Goal: Task Accomplishment & Management: Use online tool/utility

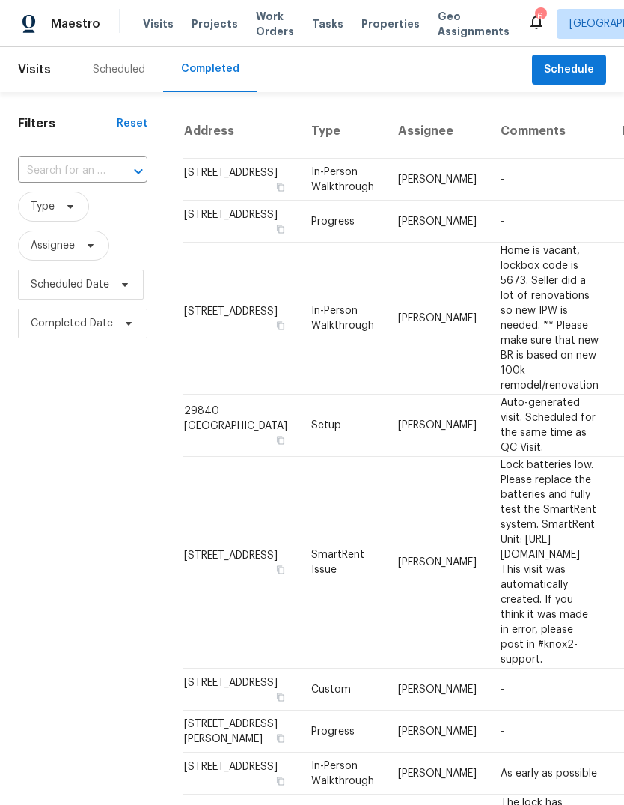
click at [146, 76] on div "Scheduled" at bounding box center [119, 69] width 88 height 45
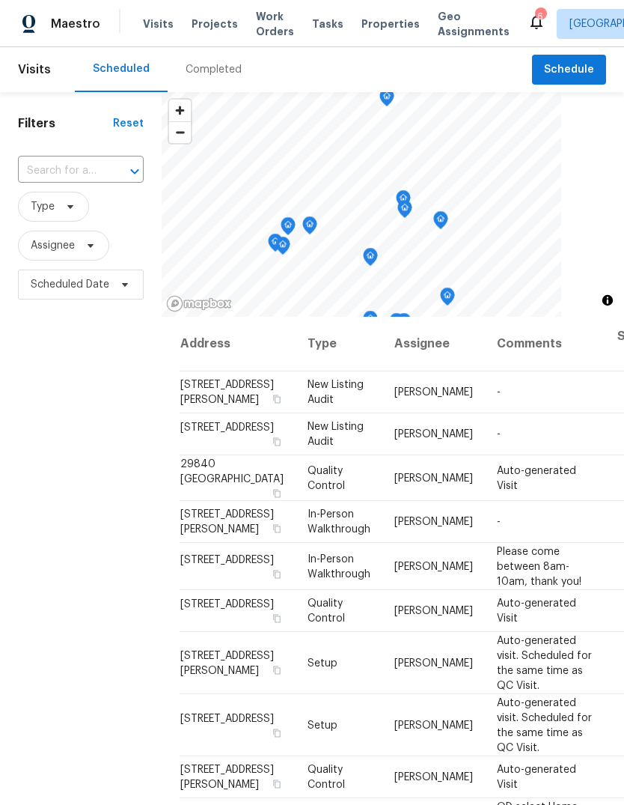
scroll to position [-1, 0]
click at [382, 26] on span "Properties" at bounding box center [391, 23] width 58 height 15
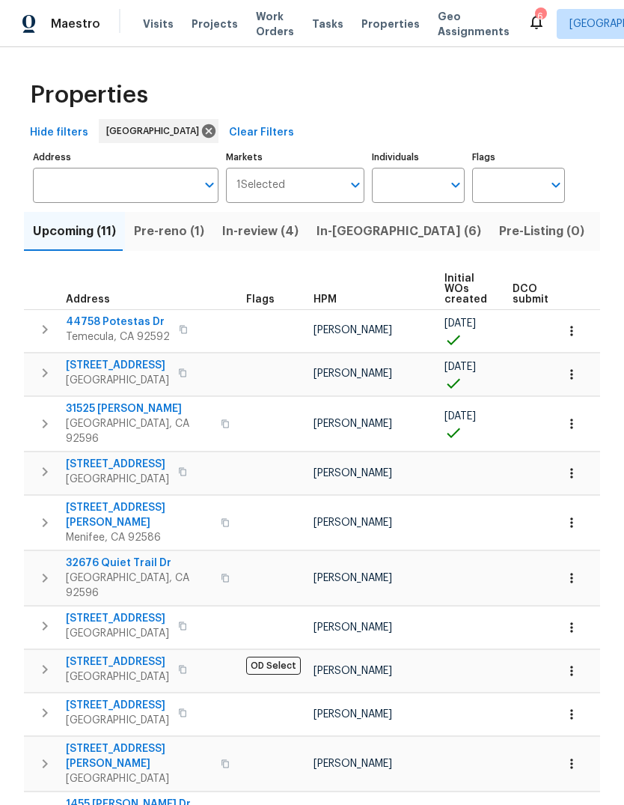
click at [410, 184] on input "Individuals" at bounding box center [407, 185] width 70 height 35
type input "[PERSON_NAME]"
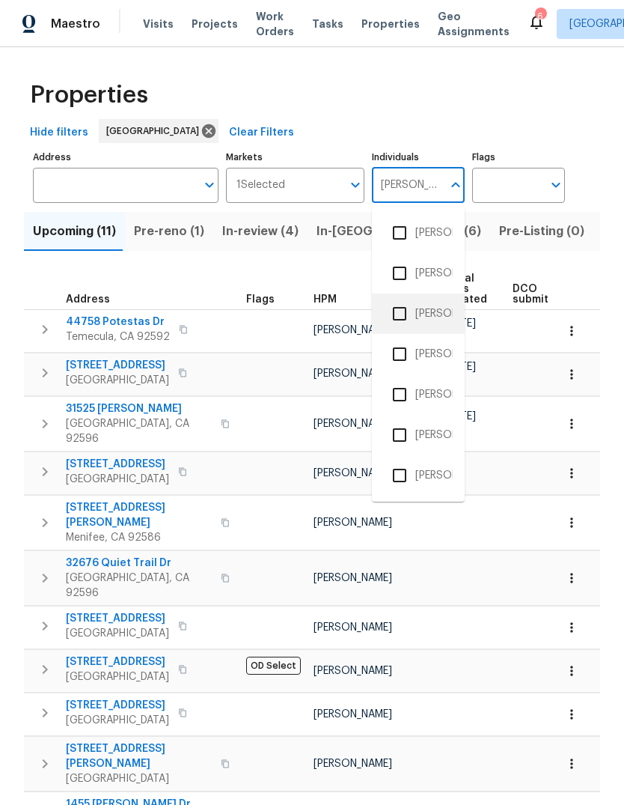
click at [439, 313] on li "[PERSON_NAME]" at bounding box center [418, 313] width 69 height 31
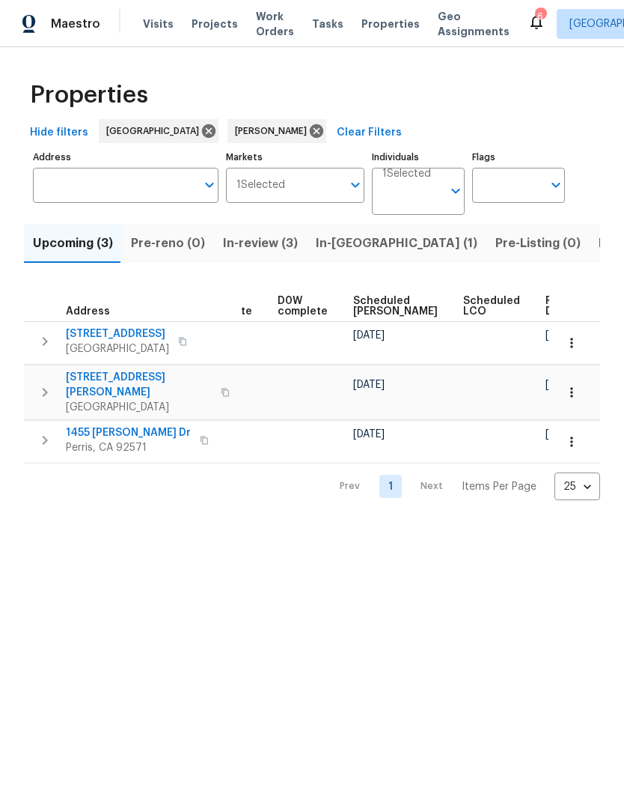
scroll to position [0, 375]
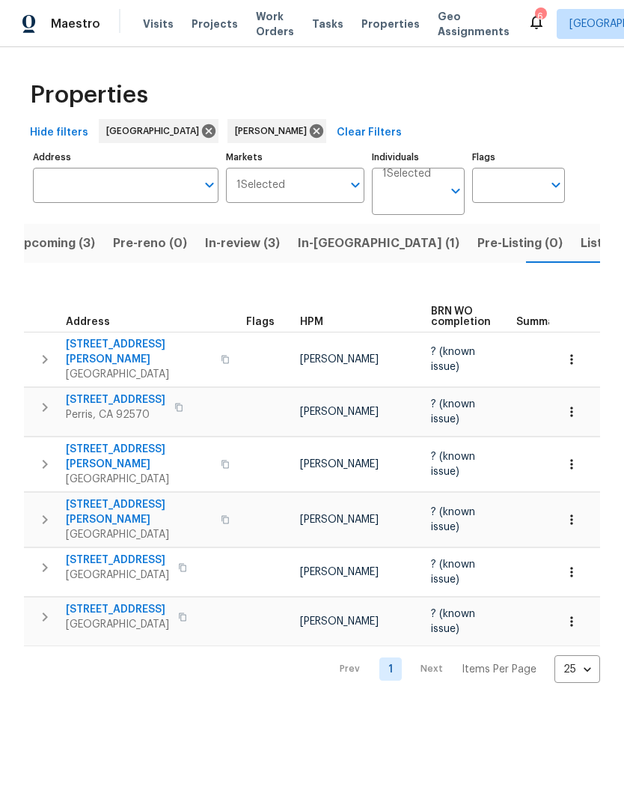
click at [572, 233] on button "Listed (1)" at bounding box center [608, 243] width 72 height 39
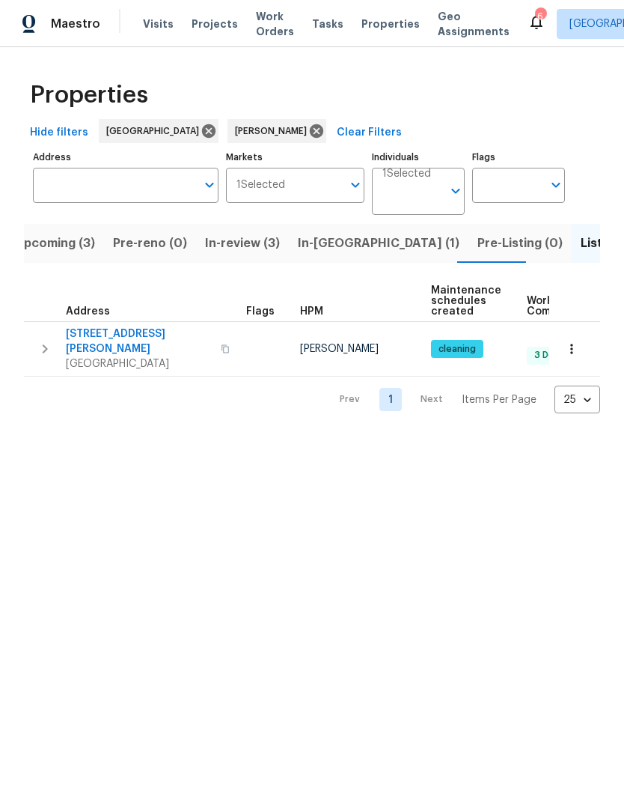
click at [156, 24] on span "Visits" at bounding box center [158, 23] width 31 height 15
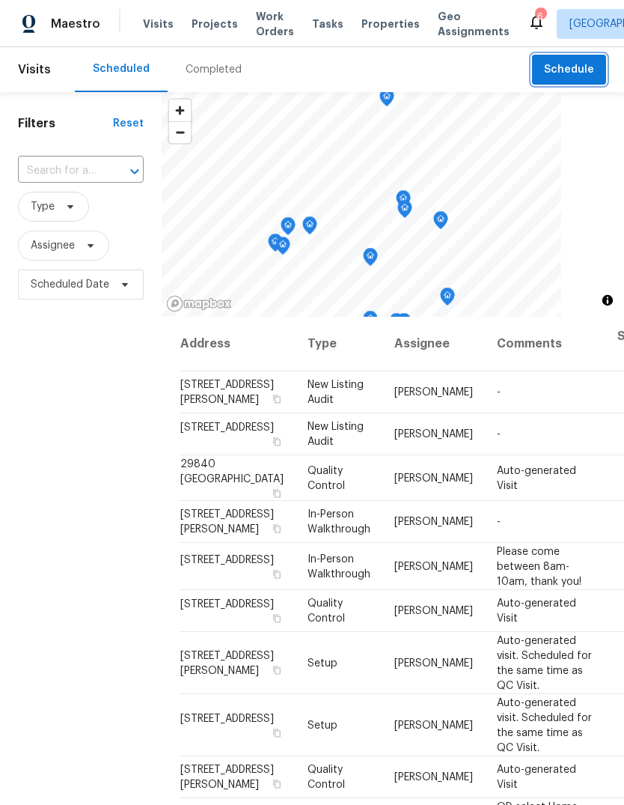
click at [586, 61] on span "Schedule" at bounding box center [569, 70] width 50 height 19
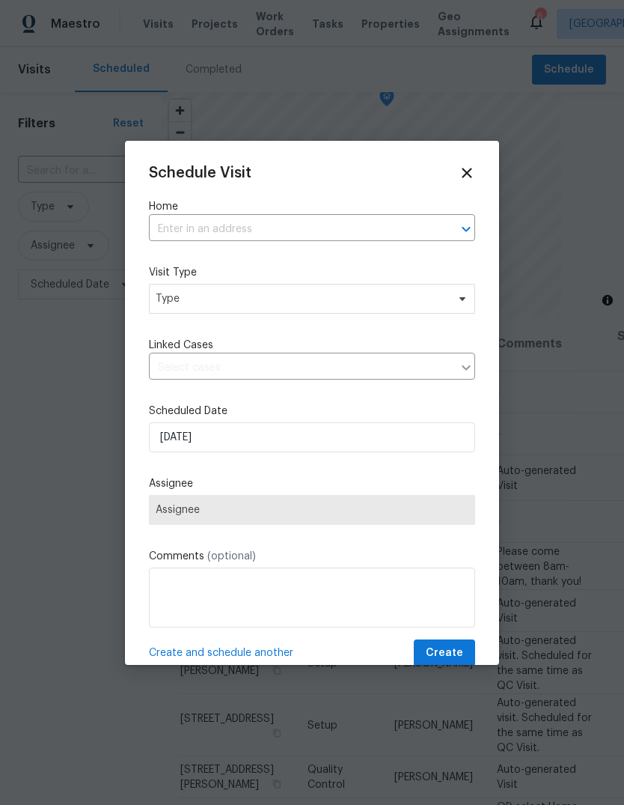
click at [213, 225] on input "text" at bounding box center [291, 229] width 284 height 23
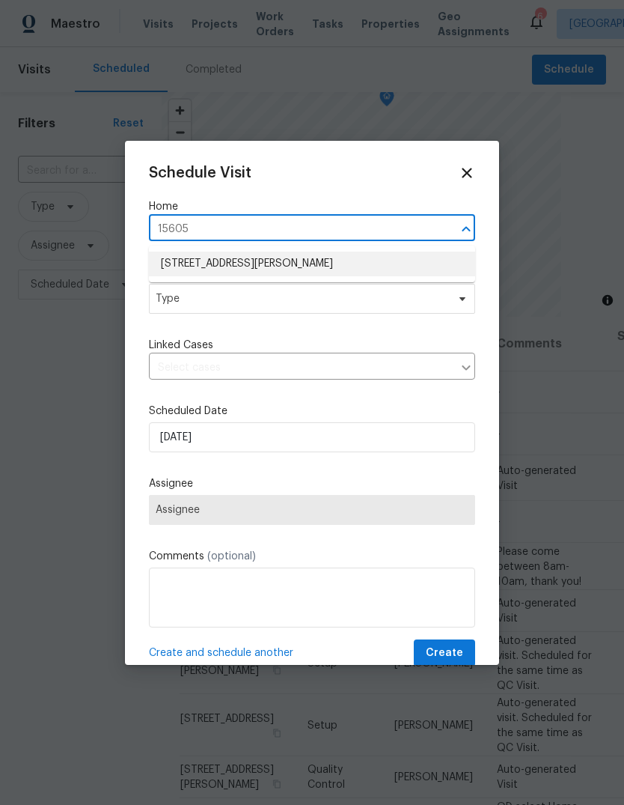
click at [328, 268] on li "[STREET_ADDRESS][PERSON_NAME]" at bounding box center [312, 263] width 326 height 25
type input "[STREET_ADDRESS][PERSON_NAME]"
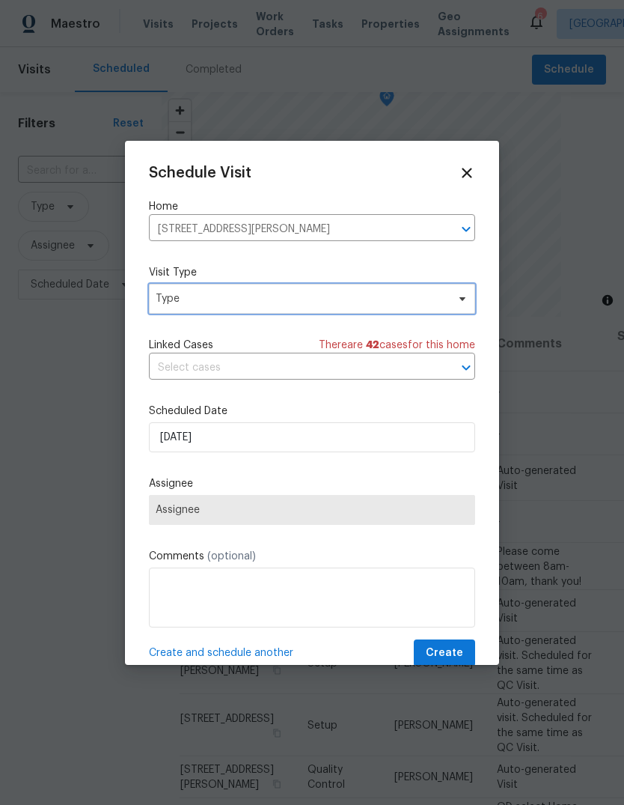
click at [272, 302] on span "Type" at bounding box center [301, 298] width 291 height 15
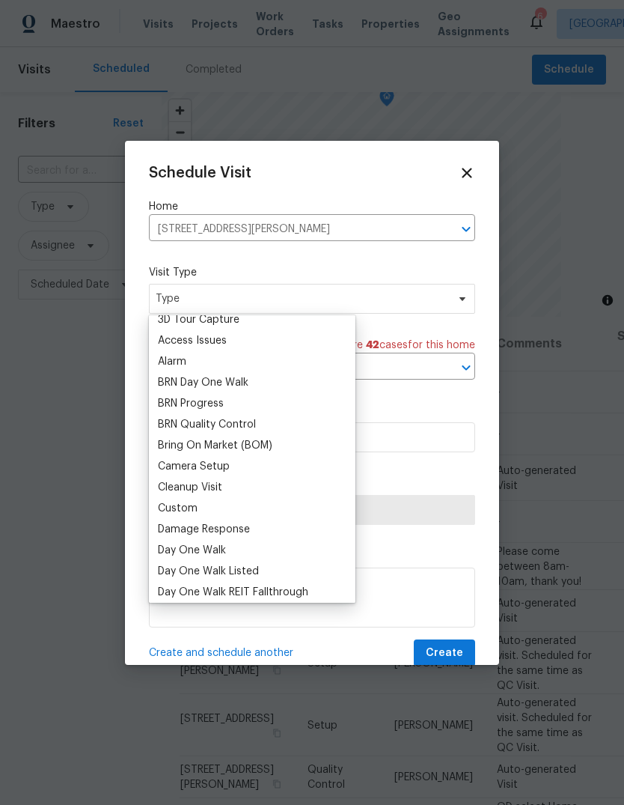
scroll to position [114, 0]
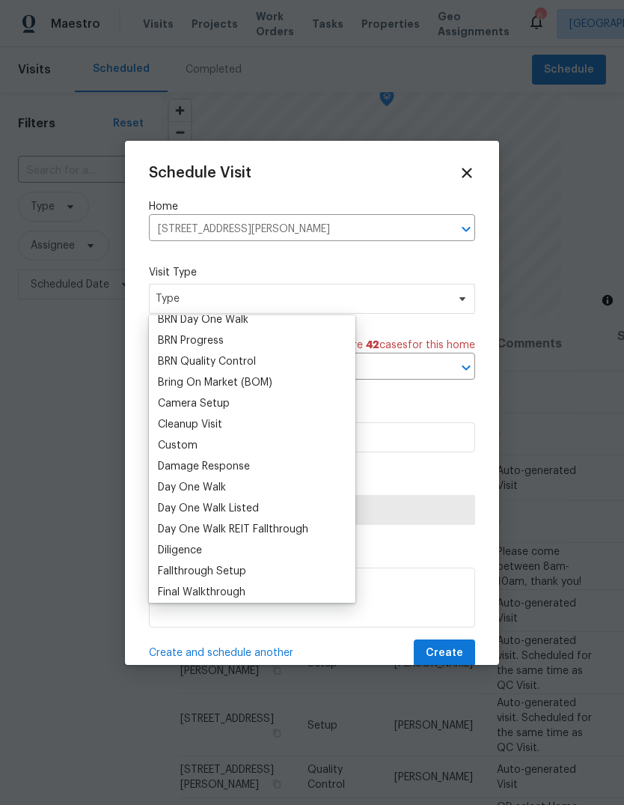
click at [196, 442] on div "Custom" at bounding box center [178, 445] width 40 height 15
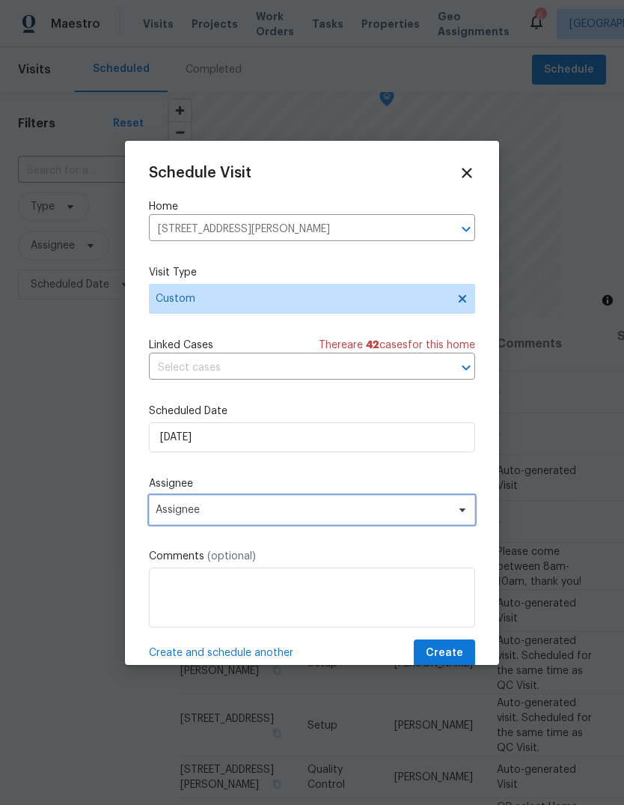
click at [258, 525] on span "Assignee" at bounding box center [312, 510] width 326 height 30
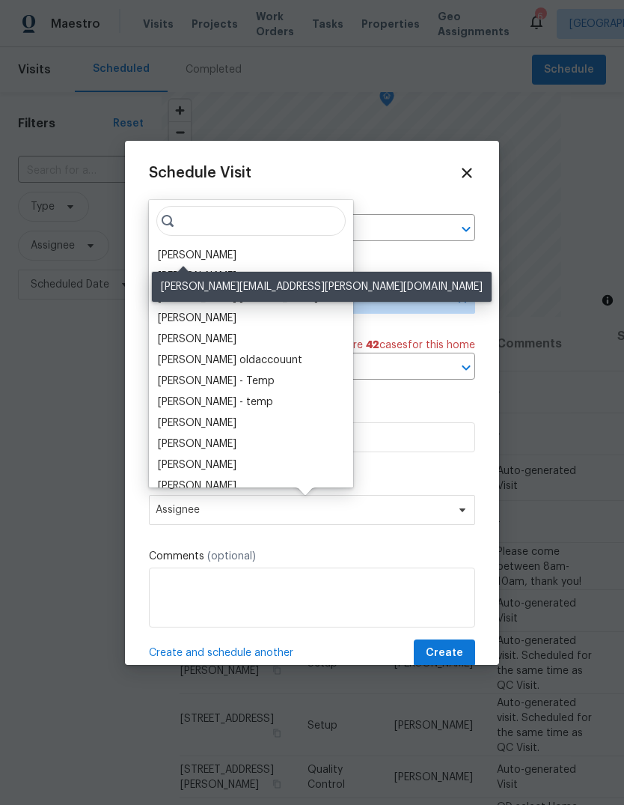
click at [197, 255] on div "[PERSON_NAME]" at bounding box center [197, 255] width 79 height 15
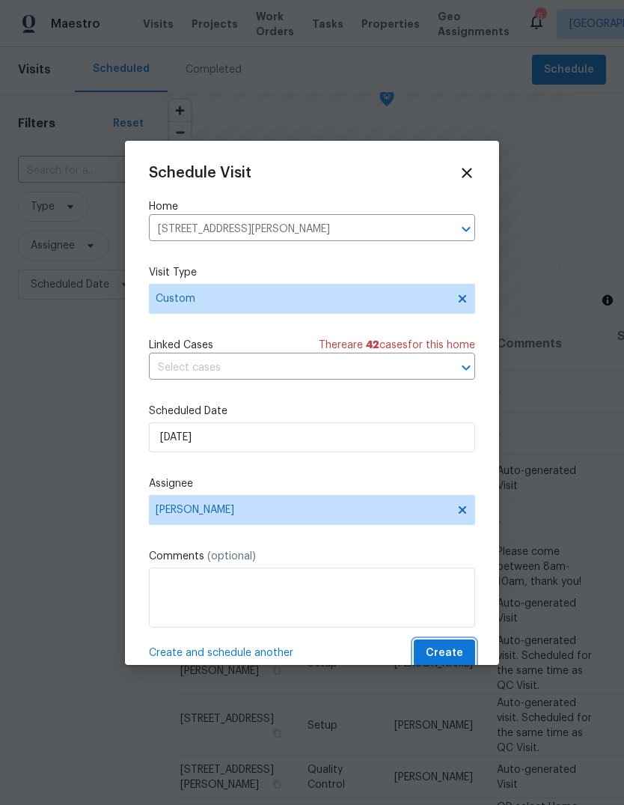
click at [455, 646] on button "Create" at bounding box center [444, 653] width 61 height 28
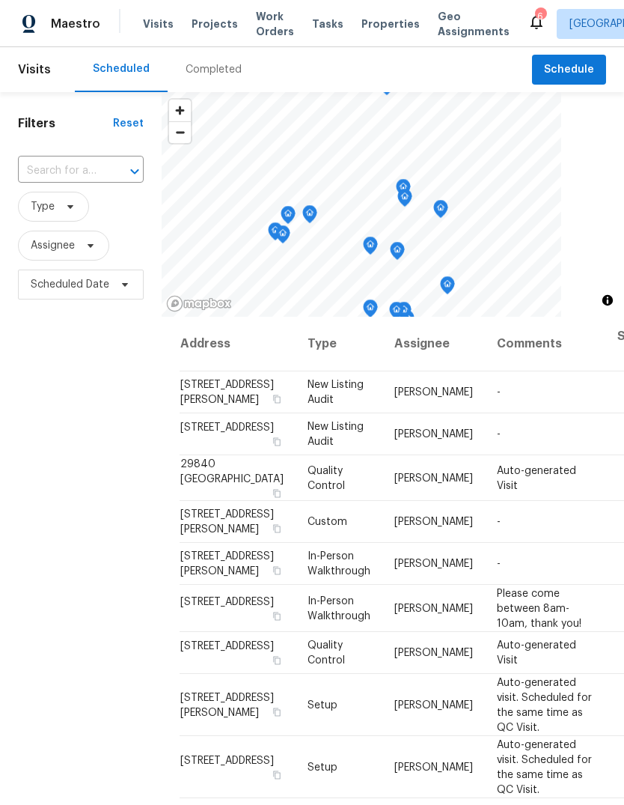
click at [220, 76] on div "Completed" at bounding box center [214, 69] width 56 height 15
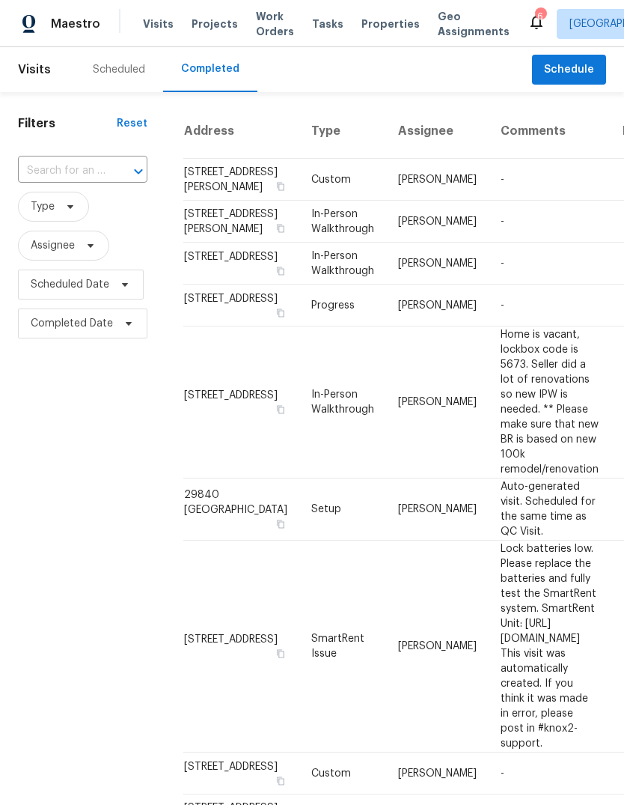
click at [133, 79] on div "Scheduled" at bounding box center [119, 69] width 88 height 45
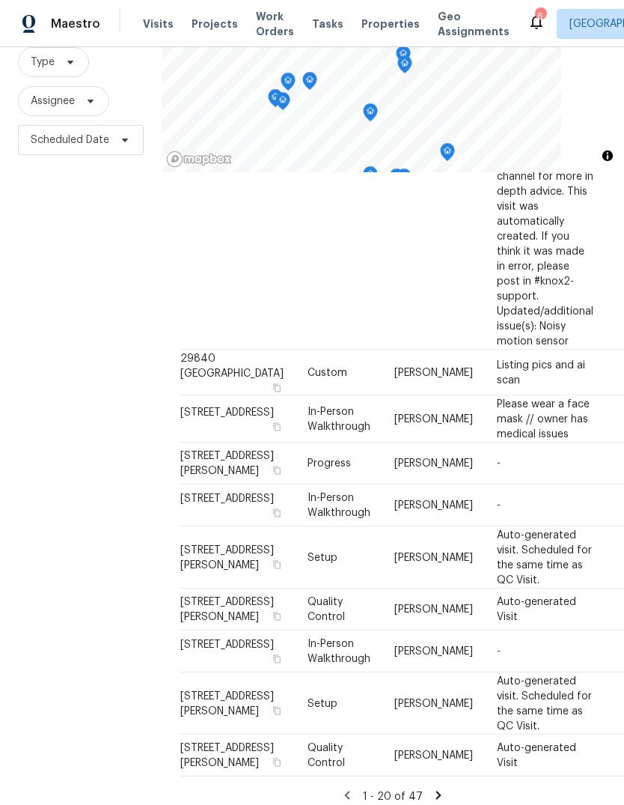
scroll to position [56, 0]
click at [434, 788] on icon at bounding box center [438, 794] width 13 height 13
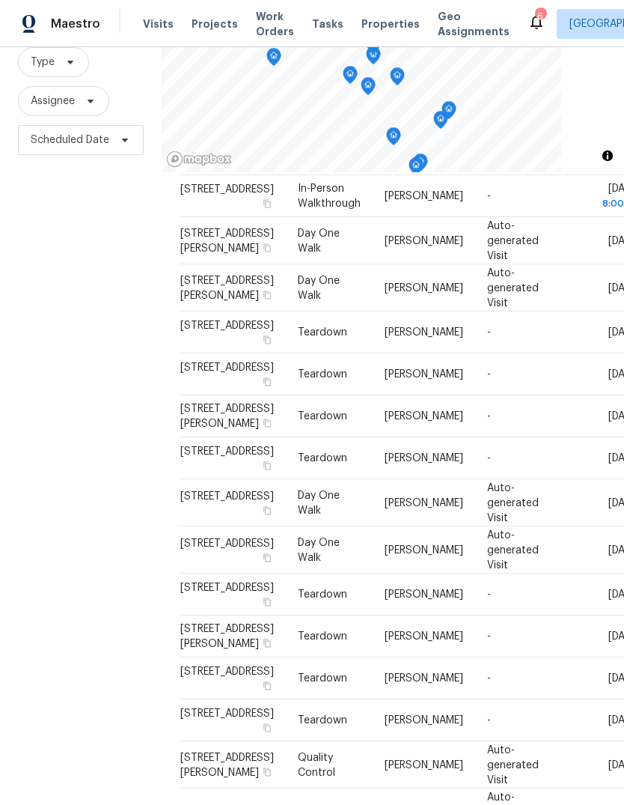
scroll to position [156, 0]
